Goal: Task Accomplishment & Management: Manage account settings

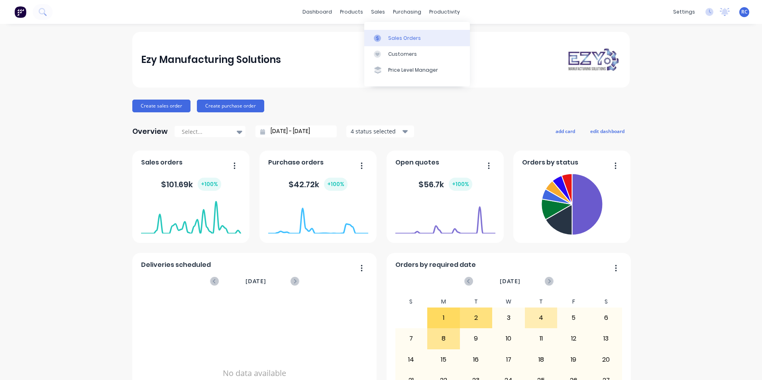
click at [392, 37] on div "Sales Orders" at bounding box center [404, 38] width 33 height 7
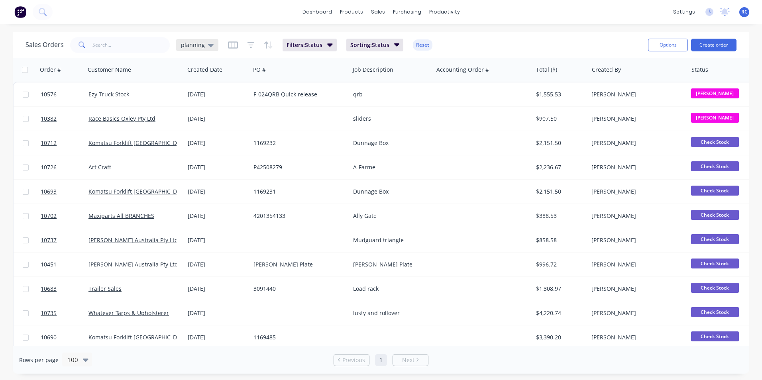
click at [199, 44] on span "planning" at bounding box center [193, 45] width 24 height 8
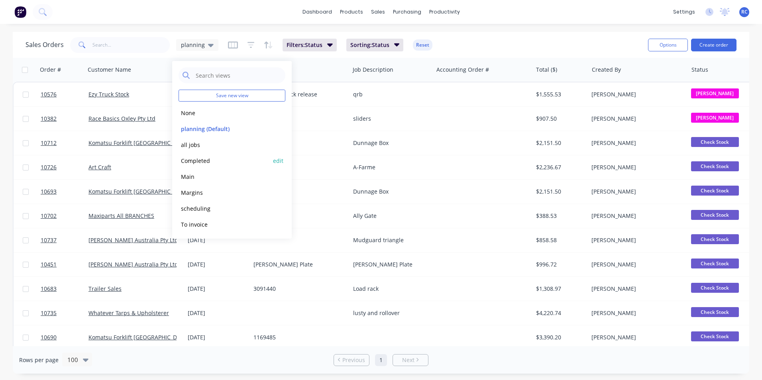
click at [202, 155] on div "Completed edit" at bounding box center [231, 161] width 107 height 16
click at [202, 158] on button "Completed" at bounding box center [223, 160] width 91 height 9
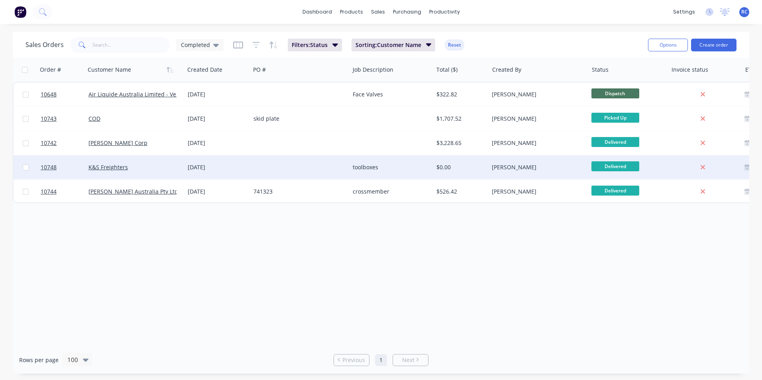
click at [132, 170] on div "K&S Freighters" at bounding box center [132, 167] width 88 height 8
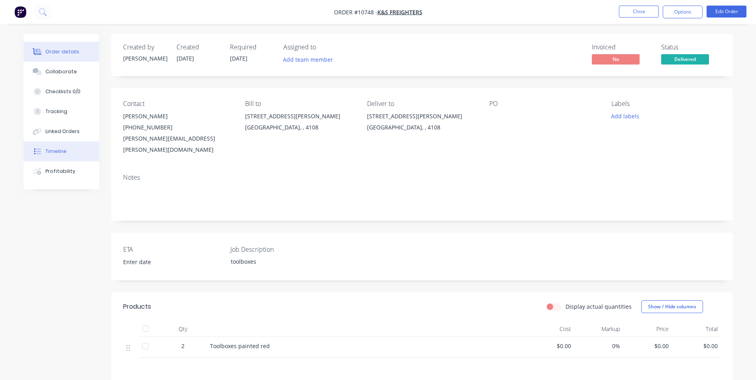
click at [56, 153] on div "Timeline" at bounding box center [55, 151] width 21 height 7
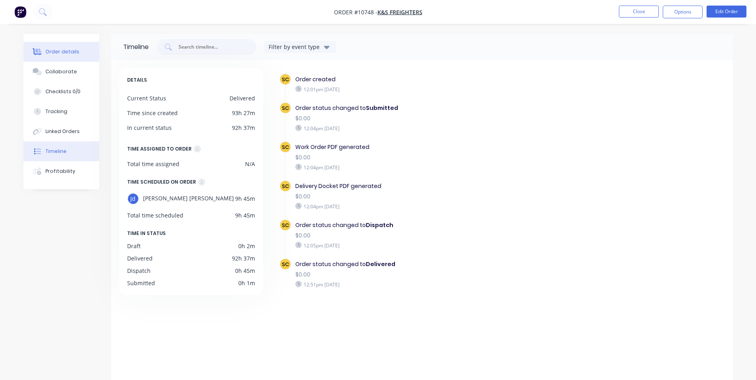
click at [64, 52] on div "Order details" at bounding box center [62, 51] width 34 height 7
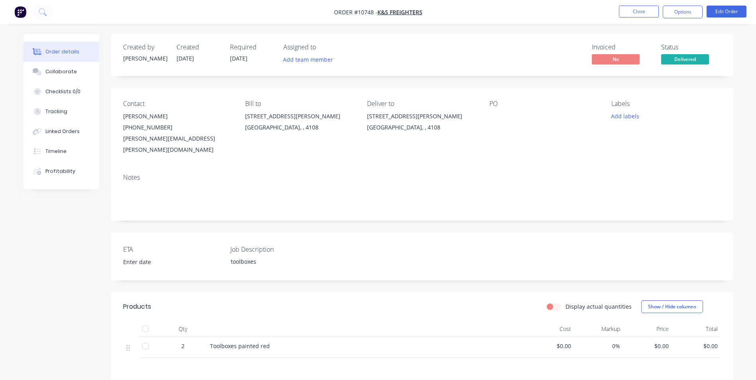
click at [661, 342] on span "$0.00" at bounding box center [647, 346] width 43 height 8
drag, startPoint x: 655, startPoint y: 336, endPoint x: 678, endPoint y: 335, distance: 22.7
click at [678, 337] on div "2 Toolboxes painted red $0.00 0% $0.00 $0.00" at bounding box center [421, 347] width 597 height 21
click at [733, 12] on button "Edit Order" at bounding box center [726, 12] width 40 height 12
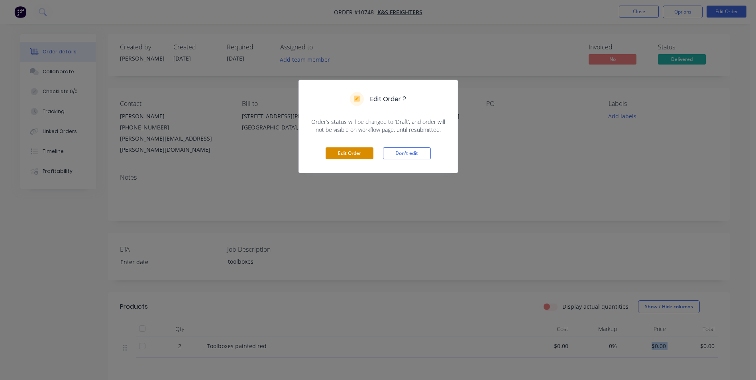
click at [343, 155] on button "Edit Order" at bounding box center [349, 153] width 48 height 12
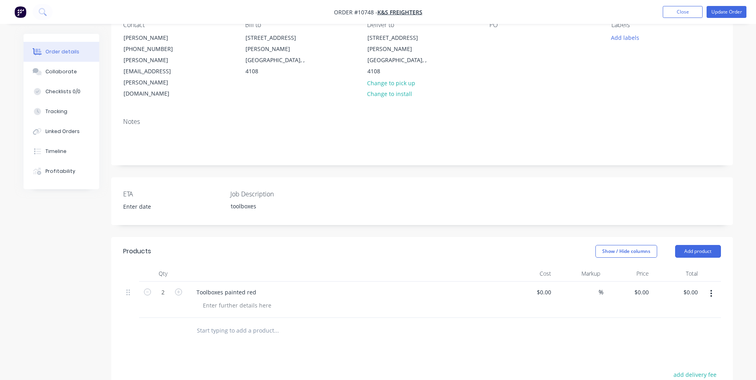
scroll to position [80, 0]
drag, startPoint x: 637, startPoint y: 258, endPoint x: 647, endPoint y: 258, distance: 10.0
click at [647, 286] on input "0" at bounding box center [646, 292] width 9 height 12
type input "$825.00"
type input "$1,650.00"
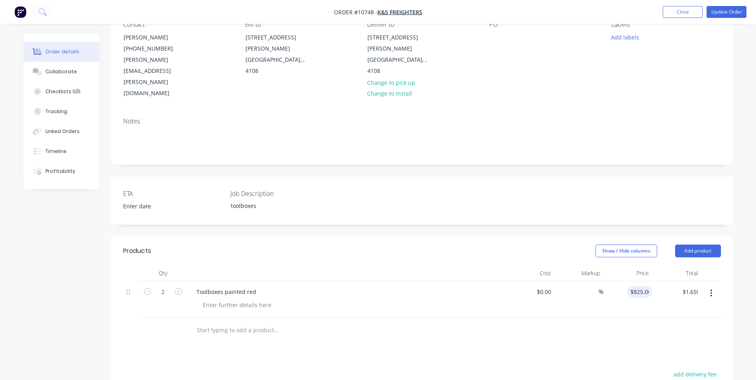
click at [668, 330] on div "Products Show / Hide columns Add product Qty Cost Markup Price Total 2 Toolboxe…" at bounding box center [421, 386] width 621 height 298
click at [340, 328] on div "Products Show / Hide columns Add product Qty Cost Markup Price Total 2 Toolboxe…" at bounding box center [421, 386] width 621 height 298
click at [493, 36] on div at bounding box center [495, 37] width 13 height 12
click at [495, 39] on div at bounding box center [495, 37] width 13 height 12
click at [518, 58] on div "PO 647120" at bounding box center [543, 60] width 109 height 78
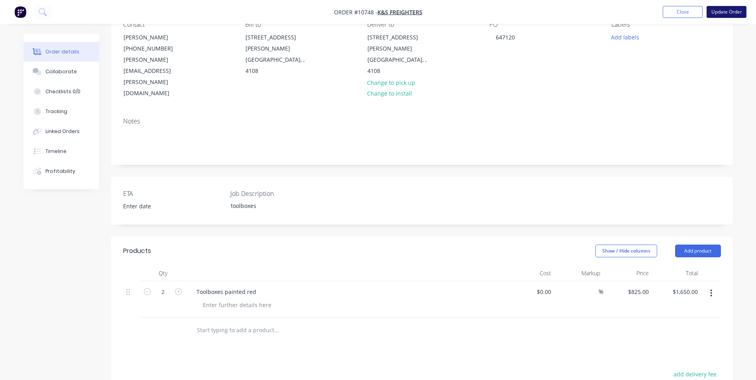
click at [720, 10] on button "Update Order" at bounding box center [726, 12] width 40 height 12
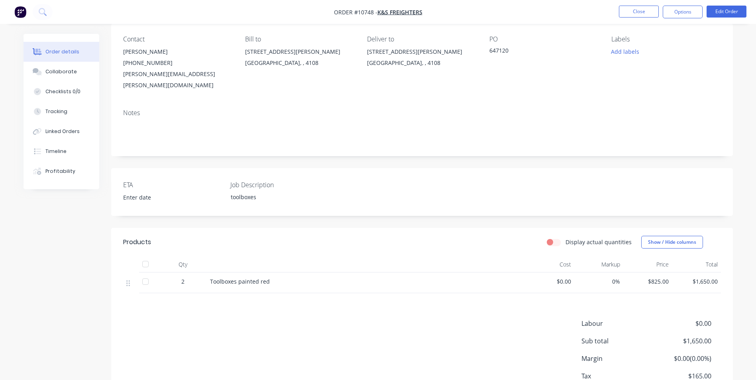
scroll to position [0, 0]
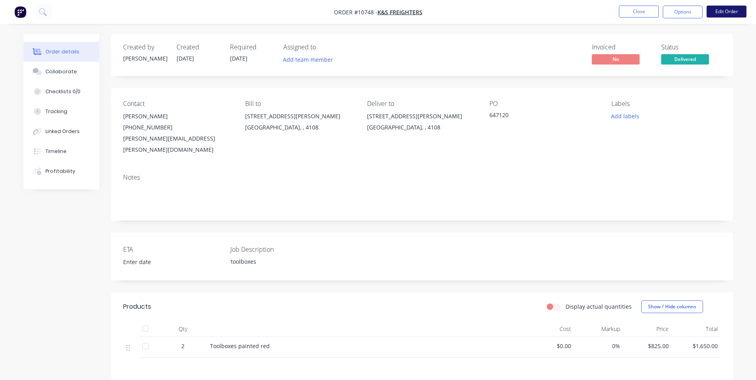
click at [722, 13] on button "Edit Order" at bounding box center [726, 12] width 40 height 12
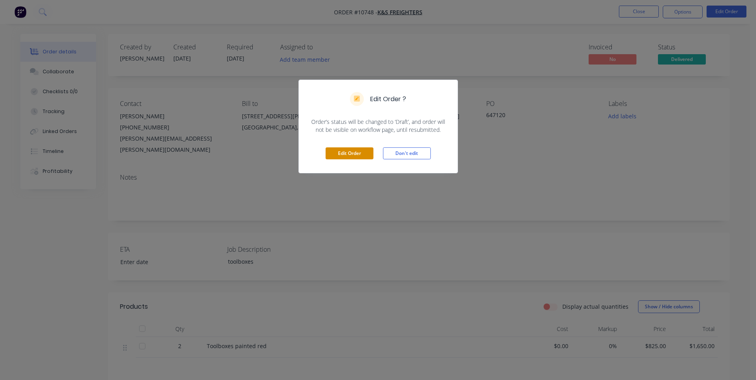
click at [360, 150] on button "Edit Order" at bounding box center [349, 153] width 48 height 12
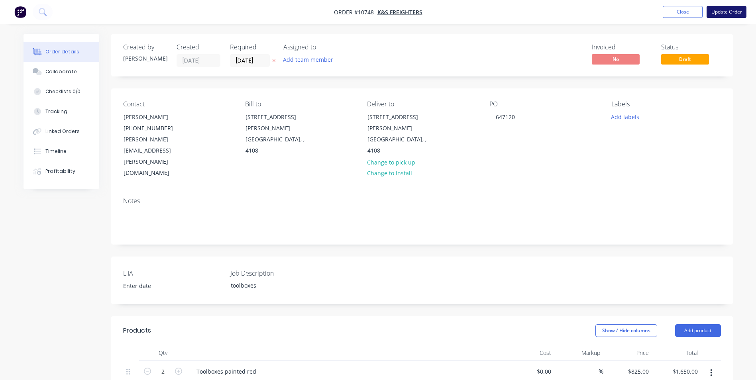
click at [732, 16] on button "Update Order" at bounding box center [726, 12] width 40 height 12
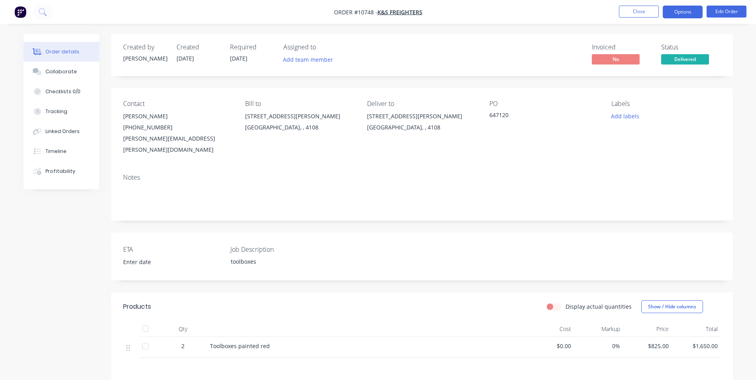
click at [686, 14] on button "Options" at bounding box center [682, 12] width 40 height 13
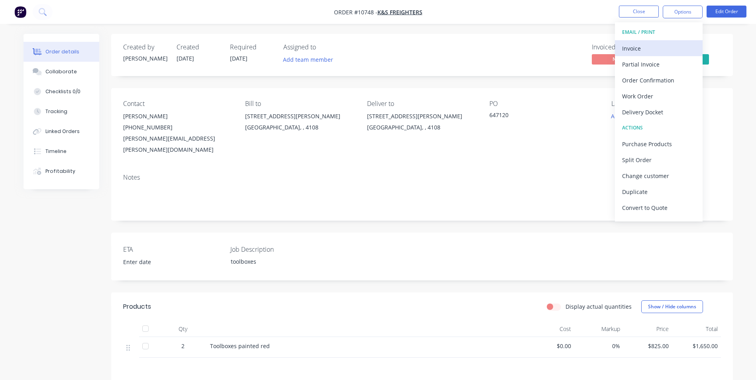
click at [667, 53] on div "Invoice" at bounding box center [658, 49] width 73 height 12
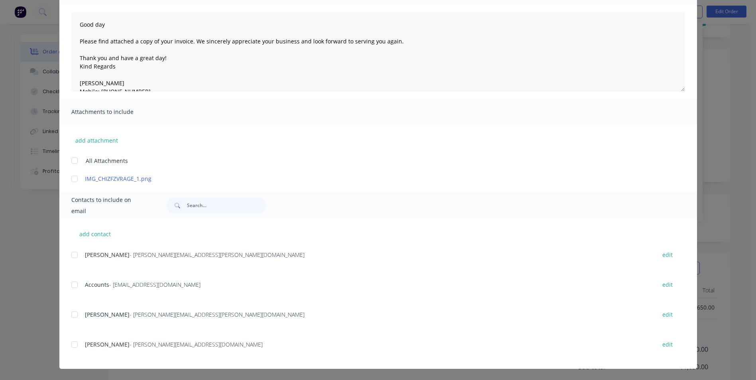
scroll to position [40, 0]
click at [94, 240] on div "add contact [PERSON_NAME] - [PERSON_NAME][EMAIL_ADDRESS][PERSON_NAME][DOMAIN_NA…" at bounding box center [377, 293] width 637 height 151
click at [92, 235] on button "add contact" at bounding box center [95, 234] width 48 height 12
type textarea "Good day Please find attached a copy of your invoice. We sincerely appreciate y…"
select select "AU"
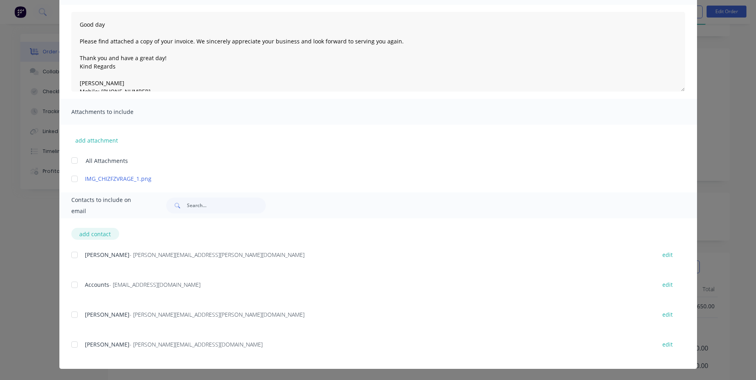
select select "AU"
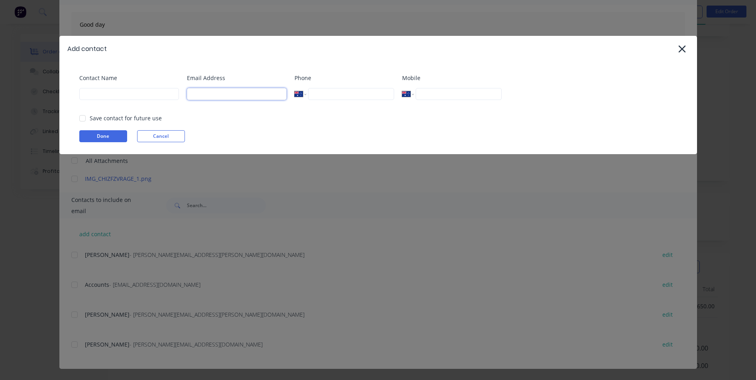
click at [245, 94] on input at bounding box center [237, 94] width 100 height 12
paste input "[PERSON_NAME][EMAIL_ADDRESS][PERSON_NAME][DOMAIN_NAME]"
type input "[PERSON_NAME][EMAIL_ADDRESS][PERSON_NAME][DOMAIN_NAME]"
click at [119, 94] on input at bounding box center [129, 94] width 100 height 12
type input "[PERSON_NAME]"
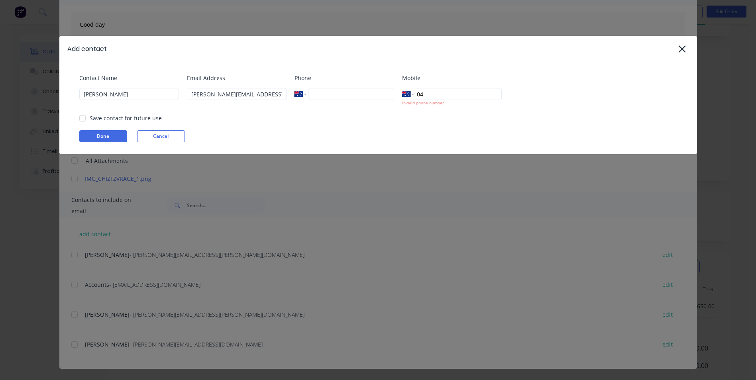
type input "0"
click at [320, 94] on input "tel" at bounding box center [351, 94] width 86 height 12
type input "[PHONE_NUMBER]"
click at [109, 119] on div "Save contact for future use" at bounding box center [126, 118] width 72 height 8
drag, startPoint x: 83, startPoint y: 119, endPoint x: 84, endPoint y: 129, distance: 10.0
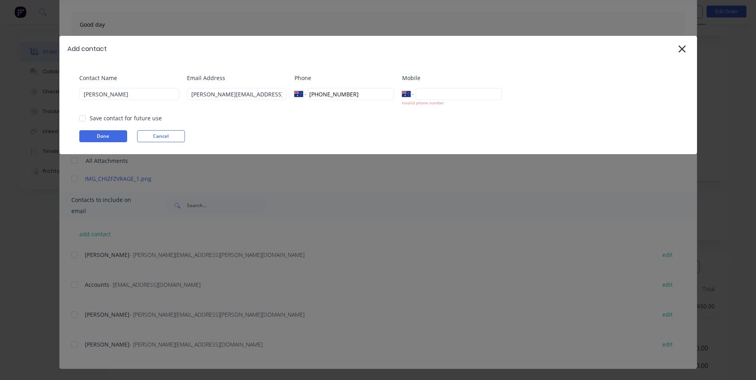
click at [83, 119] on div at bounding box center [82, 118] width 16 height 16
click at [88, 135] on button "Done" at bounding box center [103, 136] width 48 height 12
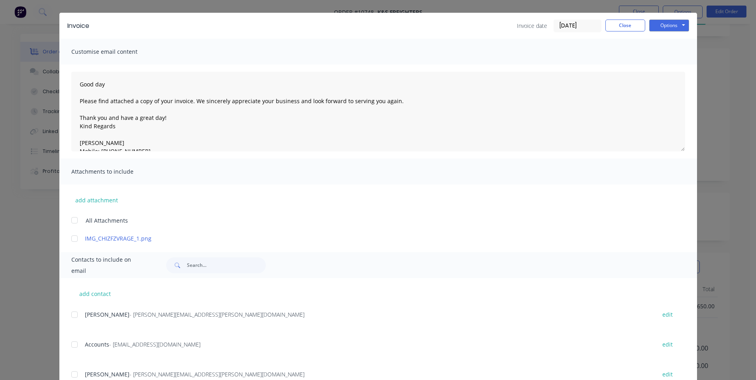
scroll to position [79, 0]
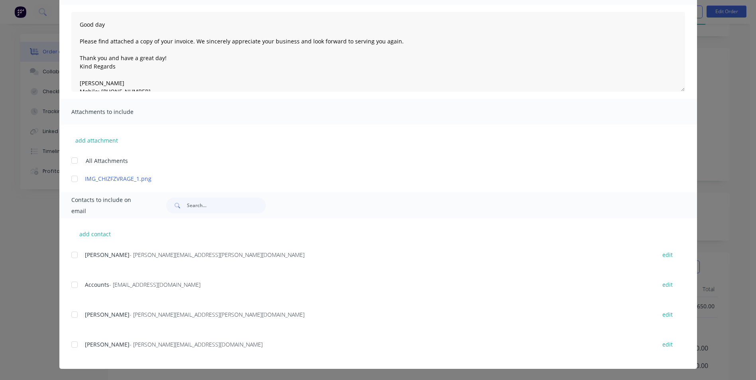
click at [73, 286] on div at bounding box center [75, 285] width 16 height 16
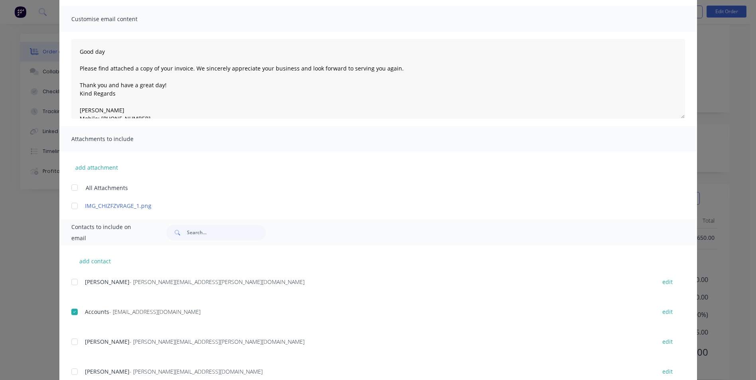
scroll to position [0, 0]
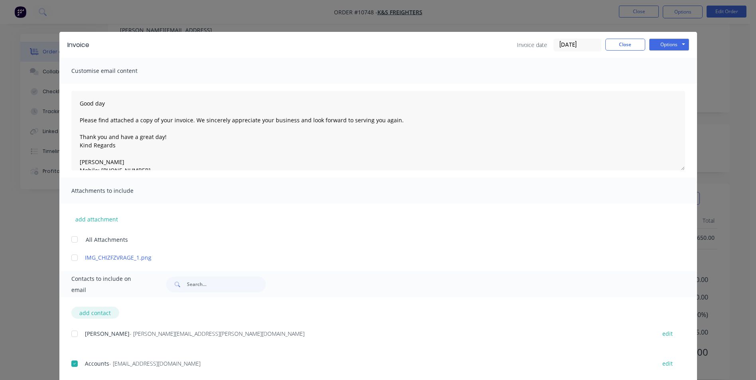
click at [96, 314] on button "add contact" at bounding box center [95, 313] width 48 height 12
type textarea "Good day Please find attached a copy of your invoice. We sincerely appreciate y…"
select select "AU"
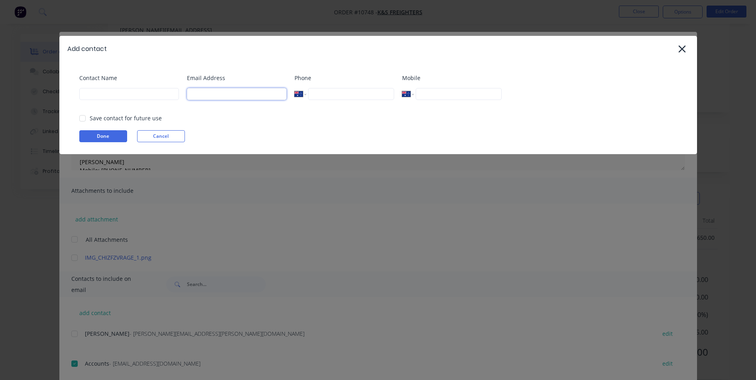
click at [233, 93] on input at bounding box center [237, 94] width 100 height 12
type input "F"
paste input "[PERSON_NAME][EMAIL_ADDRESS][PERSON_NAME][DOMAIN_NAME]"
type input "[PERSON_NAME][EMAIL_ADDRESS][PERSON_NAME][DOMAIN_NAME]"
click at [110, 94] on input at bounding box center [129, 94] width 100 height 12
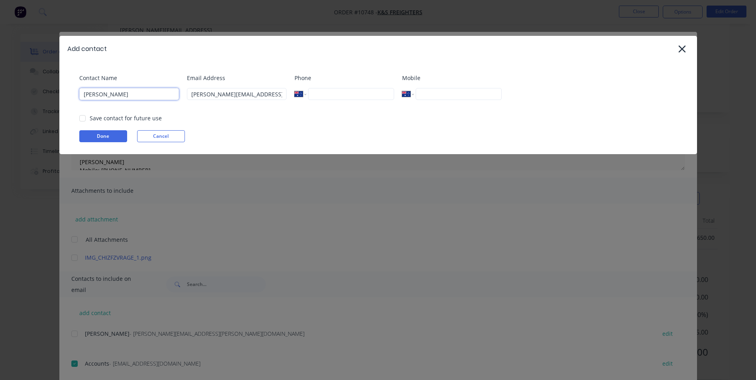
type input "[PERSON_NAME]"
click at [347, 100] on div "Phone International [GEOGRAPHIC_DATA] [GEOGRAPHIC_DATA] [GEOGRAPHIC_DATA] [GEOG…" at bounding box center [344, 90] width 100 height 32
click at [349, 94] on input "tel" at bounding box center [351, 94] width 86 height 12
click at [80, 119] on div at bounding box center [82, 118] width 16 height 16
type input "[PHONE_NUMBER]"
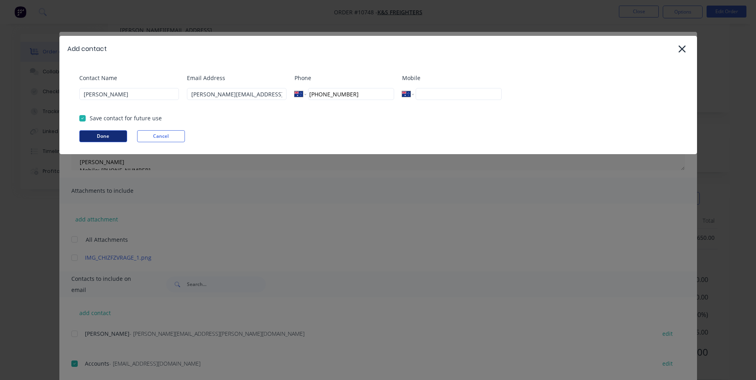
click at [84, 136] on button "Done" at bounding box center [103, 136] width 48 height 12
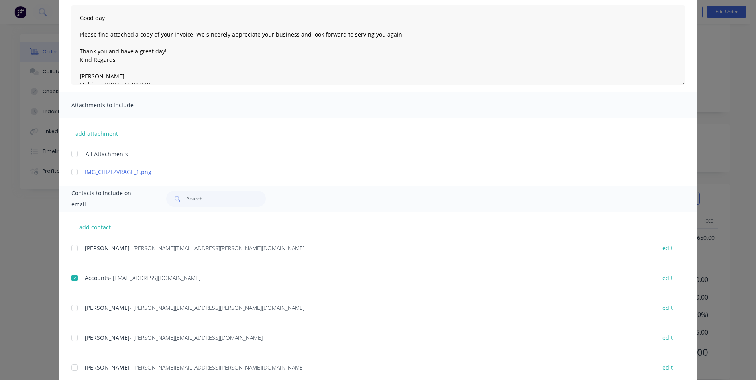
scroll to position [109, 0]
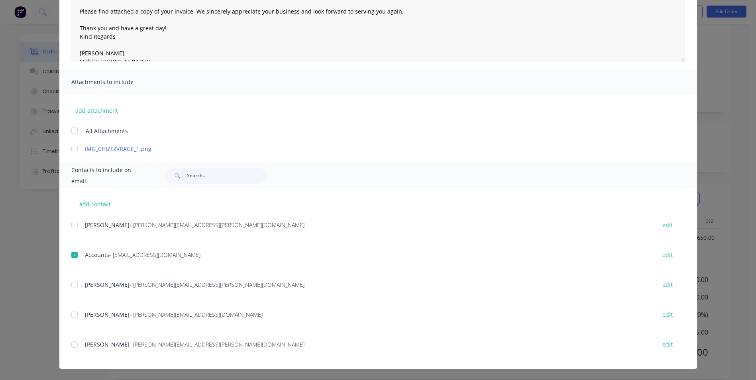
click at [72, 346] on div at bounding box center [75, 345] width 16 height 16
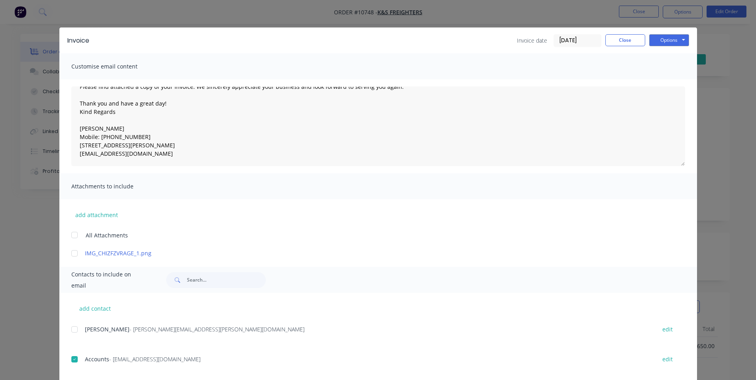
scroll to position [0, 0]
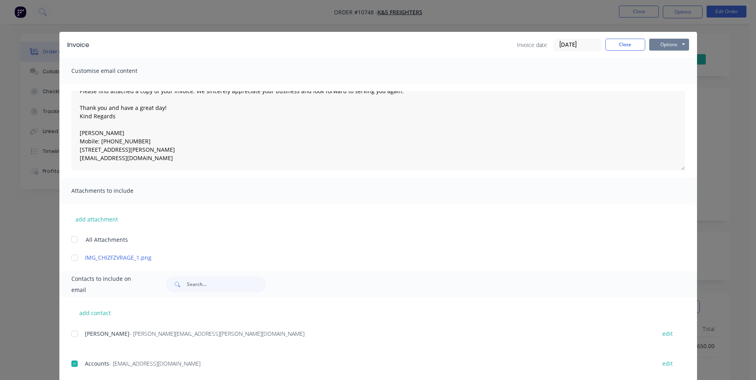
click at [671, 43] on button "Options" at bounding box center [669, 45] width 40 height 12
click at [667, 88] on button "Email" at bounding box center [674, 84] width 51 height 13
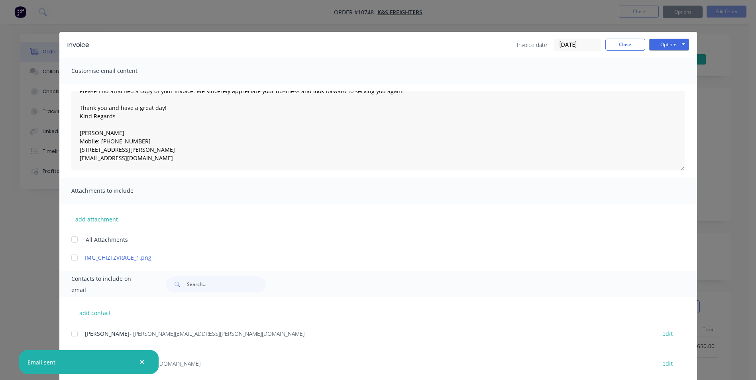
type textarea "Good day Please find attached a copy of your invoice. We sincerely appreciate y…"
click at [619, 44] on button "Close" at bounding box center [625, 45] width 40 height 12
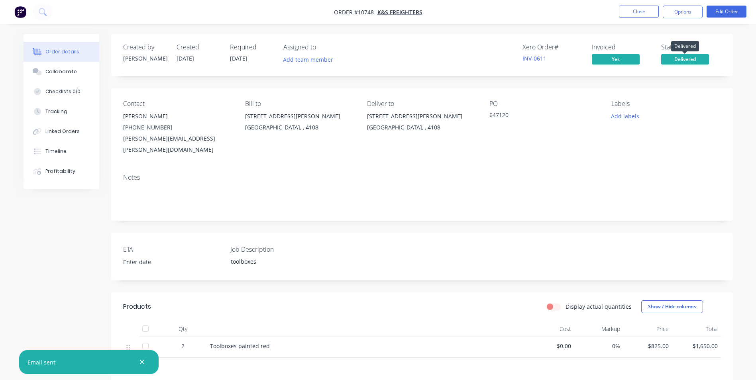
click at [699, 59] on span "Delivered" at bounding box center [685, 59] width 48 height 10
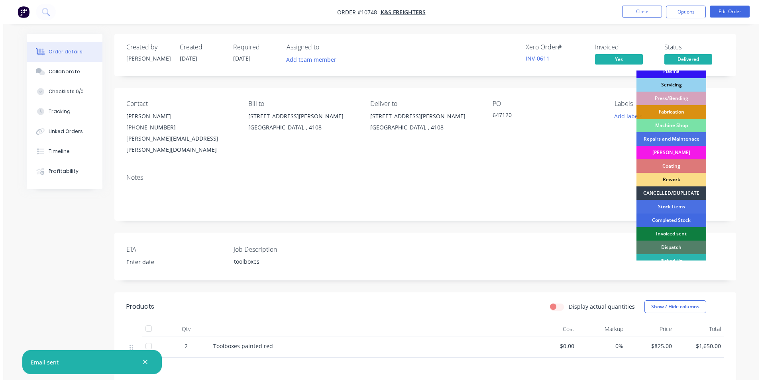
scroll to position [81, 0]
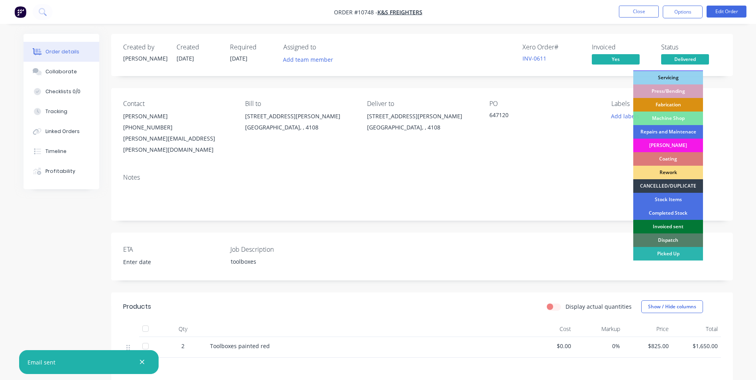
click at [688, 228] on div "Invoiced sent" at bounding box center [668, 227] width 70 height 14
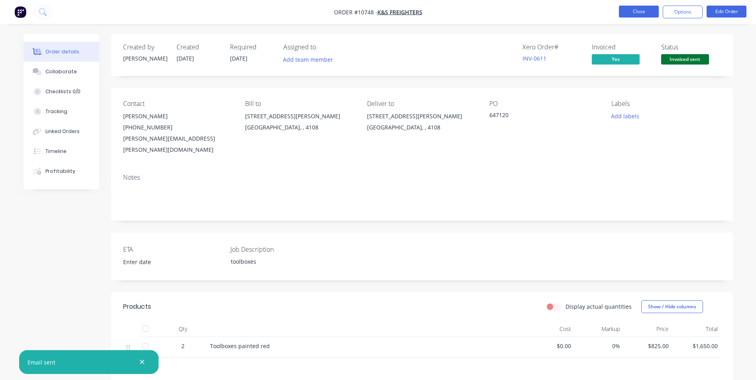
click at [630, 12] on button "Close" at bounding box center [639, 12] width 40 height 12
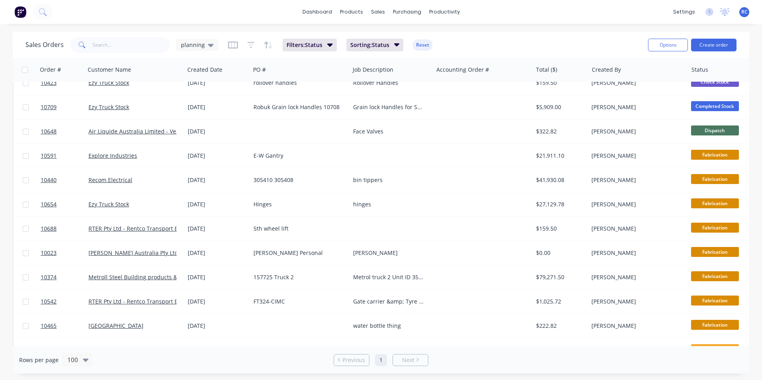
scroll to position [190, 0]
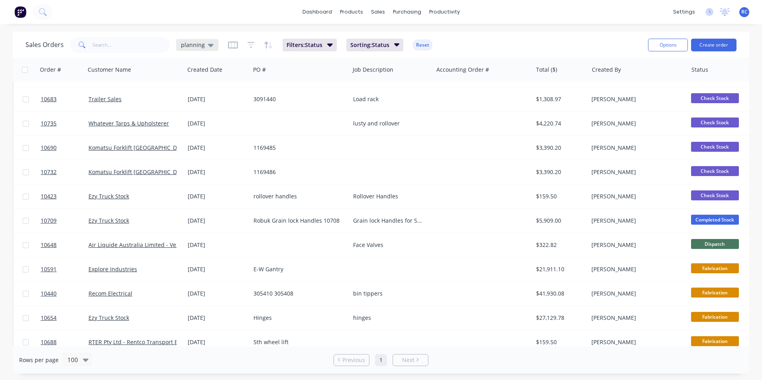
click at [204, 43] on div "planning" at bounding box center [197, 44] width 33 height 7
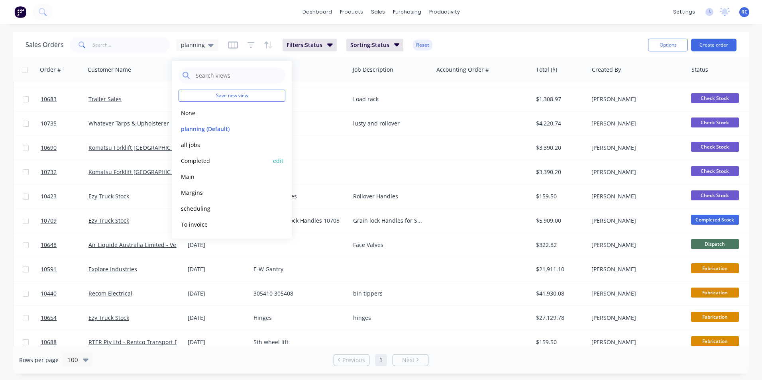
click at [211, 163] on button "Completed" at bounding box center [223, 160] width 91 height 9
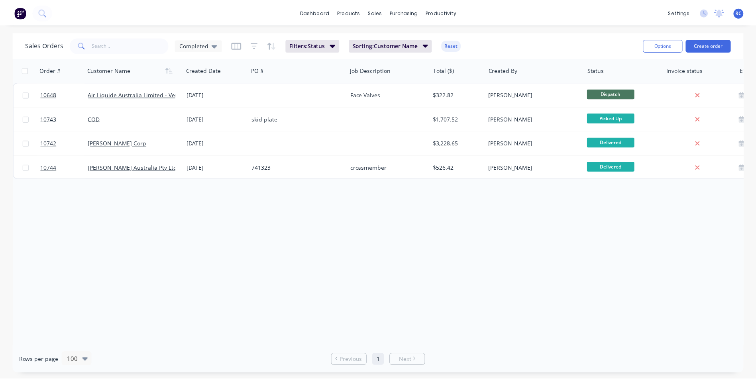
scroll to position [0, 0]
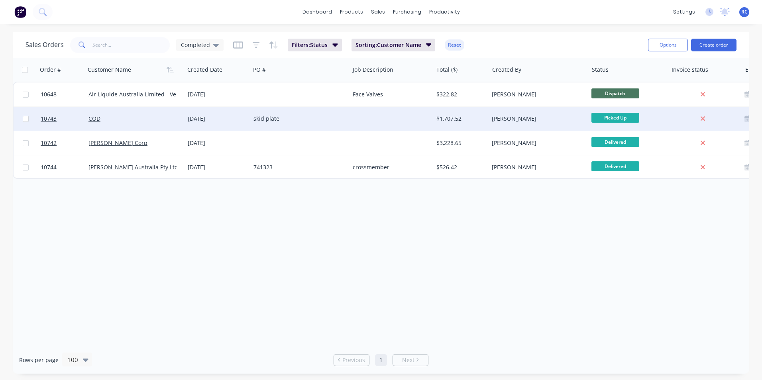
click at [125, 123] on div "COD" at bounding box center [134, 119] width 99 height 24
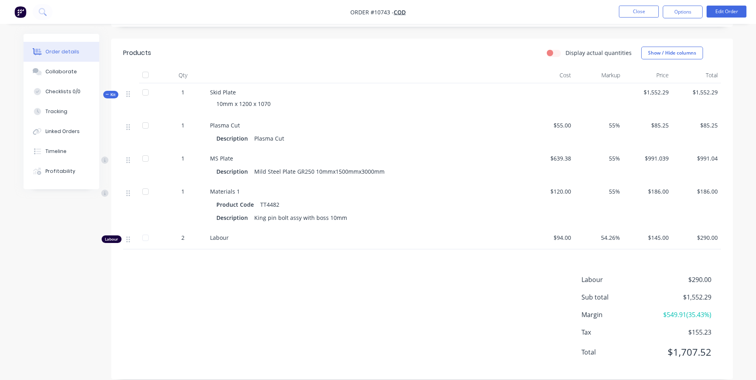
scroll to position [239, 0]
